Goal: Check status: Check status

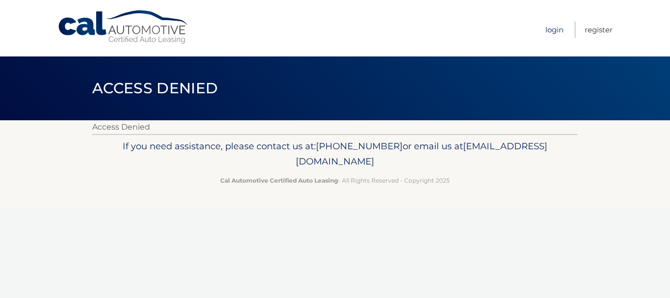
click at [555, 33] on link "Login" at bounding box center [555, 30] width 18 height 16
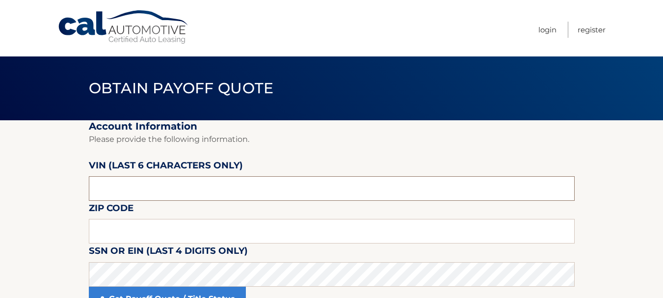
click at [117, 187] on input "text" at bounding box center [332, 188] width 486 height 25
type input "210251"
click at [116, 235] on input "text" at bounding box center [332, 231] width 486 height 25
type input "33162"
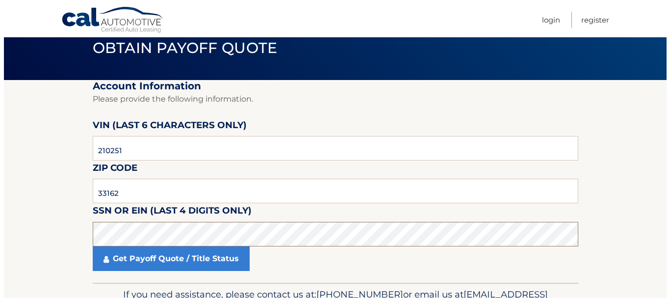
scroll to position [100, 0]
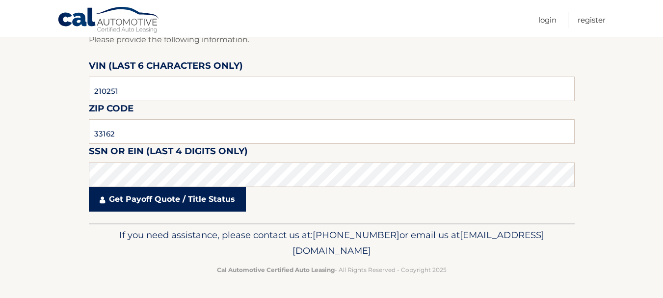
click at [147, 196] on link "Get Payoff Quote / Title Status" at bounding box center [167, 199] width 157 height 25
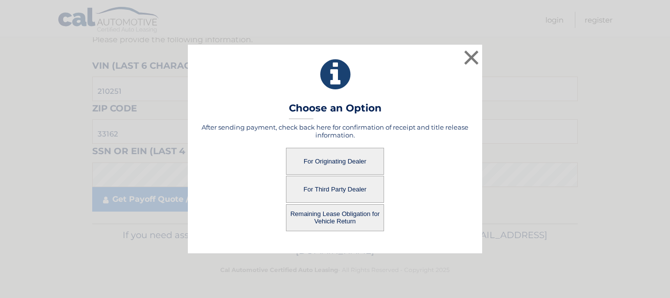
click at [347, 163] on button "For Originating Dealer" at bounding box center [335, 161] width 98 height 27
click at [341, 161] on button "For Originating Dealer" at bounding box center [335, 161] width 98 height 27
click at [339, 219] on button "Remaining Lease Obligation for Vehicle Return" at bounding box center [335, 217] width 98 height 27
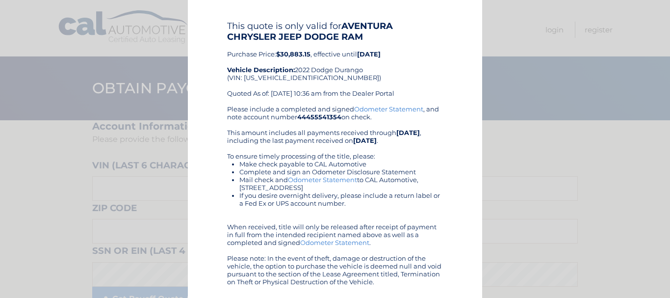
scroll to position [45, 0]
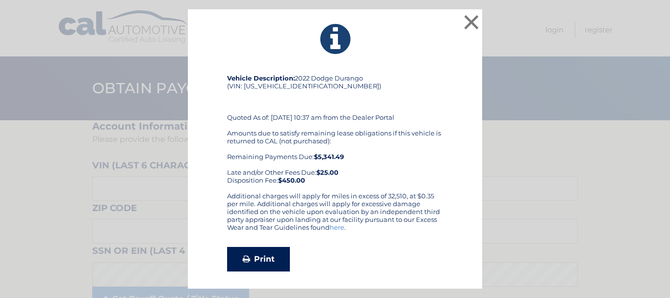
click at [263, 256] on link "Print" at bounding box center [258, 259] width 63 height 25
click at [474, 24] on button "×" at bounding box center [472, 22] width 20 height 20
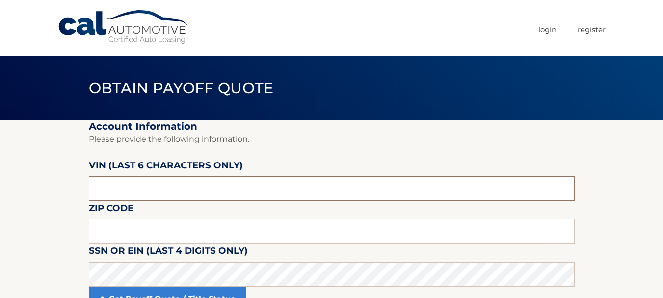
click at [114, 189] on input "text" at bounding box center [332, 188] width 486 height 25
